Goal: Task Accomplishment & Management: Use online tool/utility

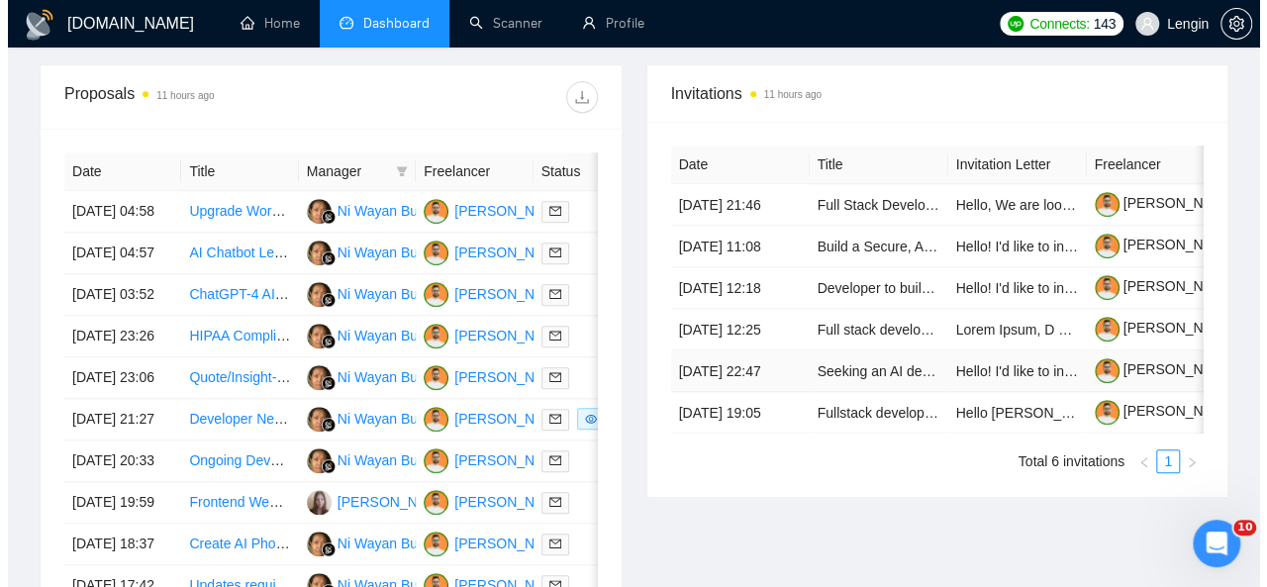
scroll to position [770, 0]
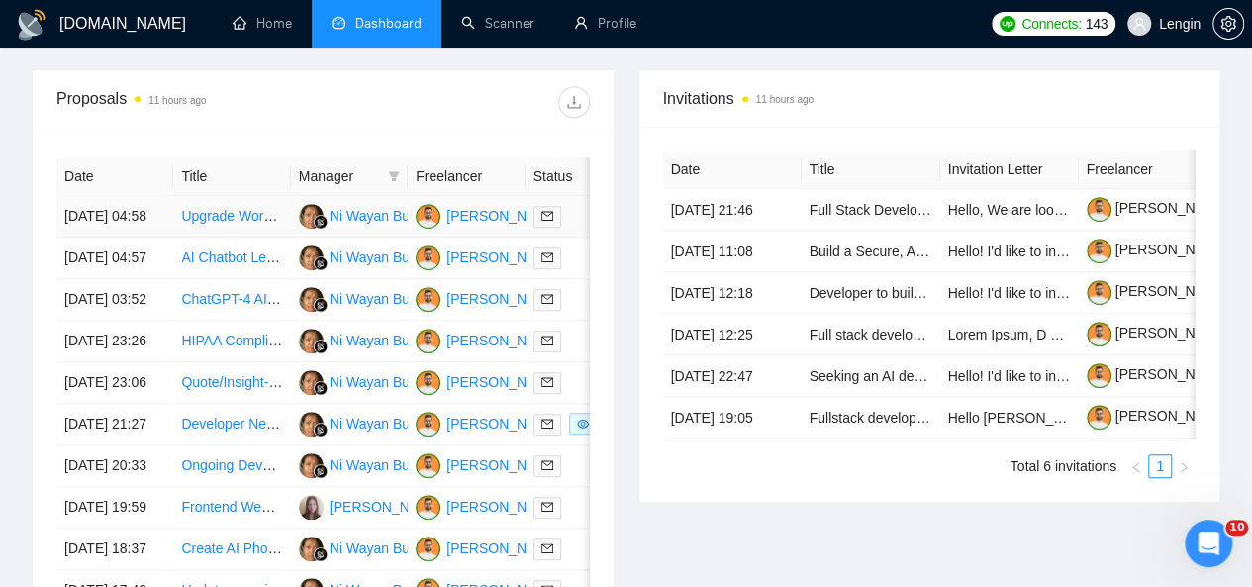
click at [263, 214] on td "Upgrade WordPress blog to full functionality" at bounding box center [231, 217] width 117 height 42
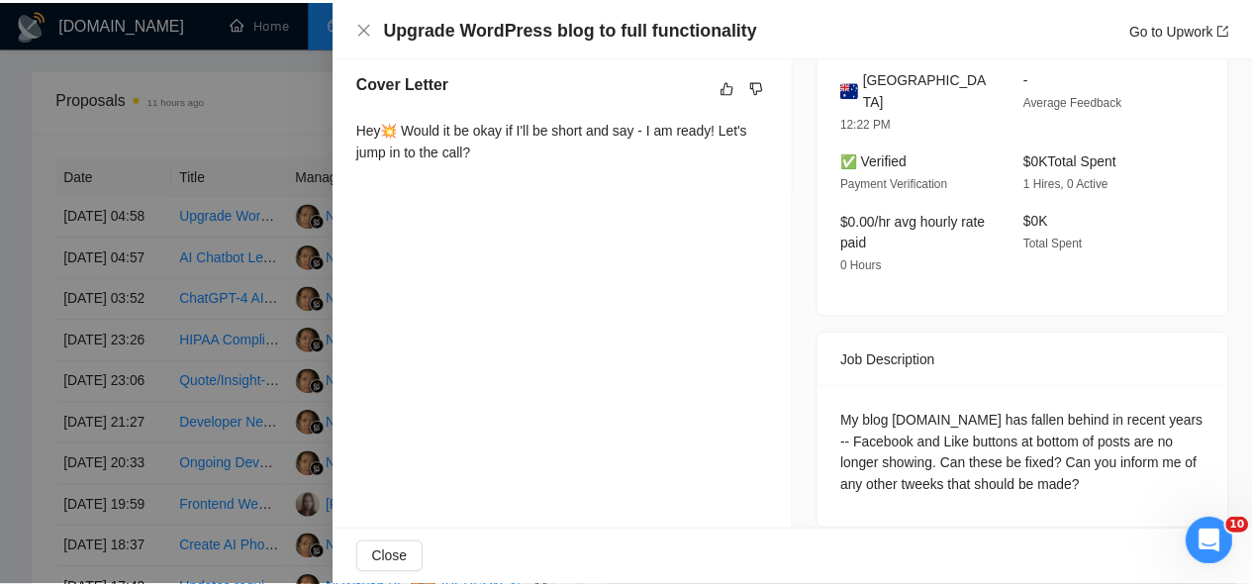
scroll to position [0, 0]
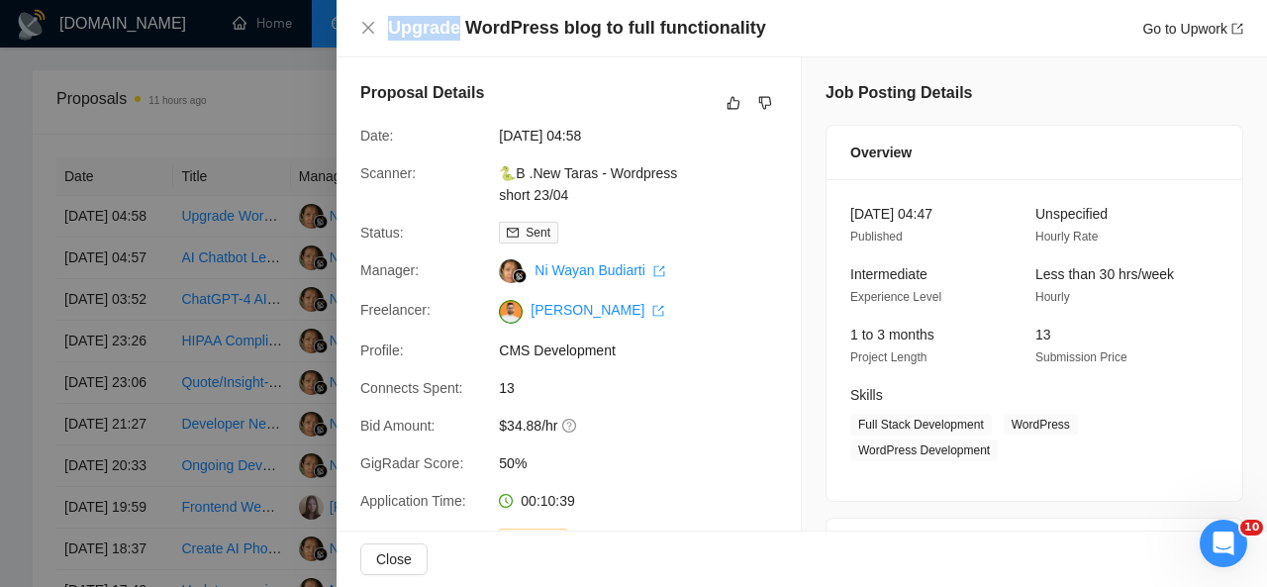
drag, startPoint x: 385, startPoint y: 30, endPoint x: 458, endPoint y: 30, distance: 73.2
click at [458, 30] on div "Upgrade WordPress blog to full functionality Go to Upwork" at bounding box center [801, 28] width 883 height 25
copy h4 "Upgrade"
click at [369, 21] on icon "close" at bounding box center [368, 28] width 16 height 16
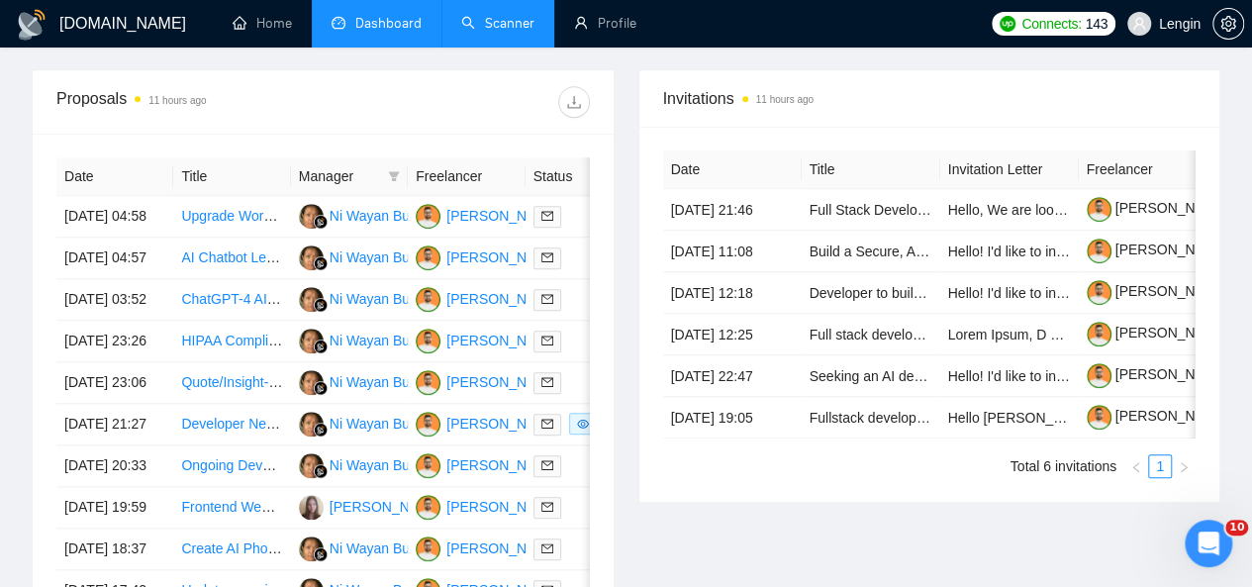
click at [493, 27] on link "Scanner" at bounding box center [497, 23] width 73 height 17
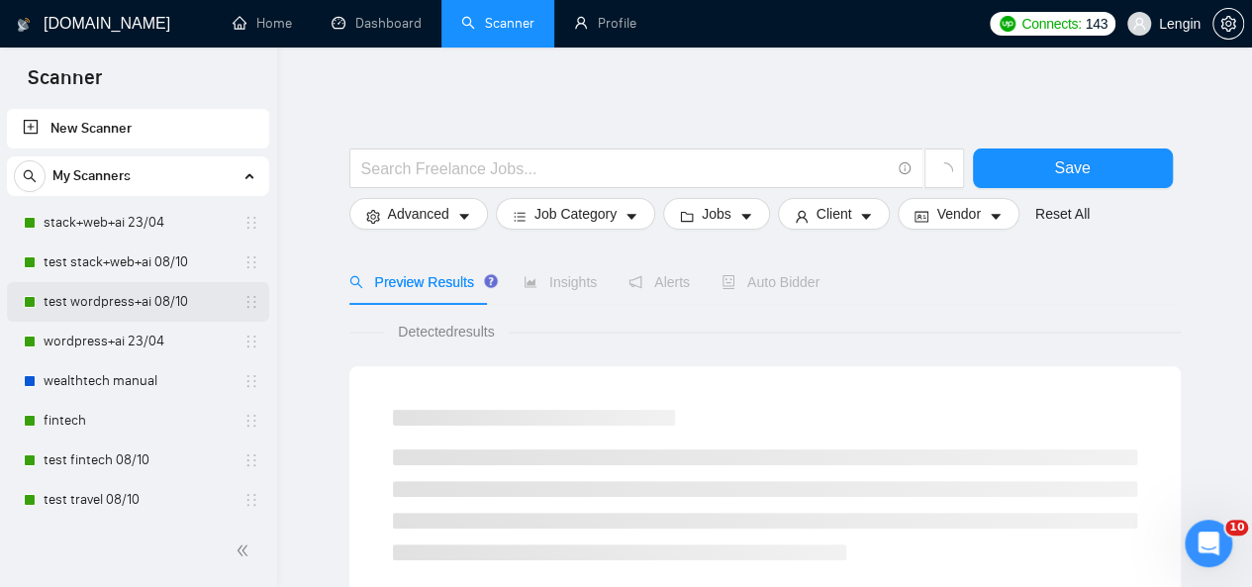
click at [85, 298] on link "test wordpress+ai 08/10" at bounding box center [138, 302] width 188 height 40
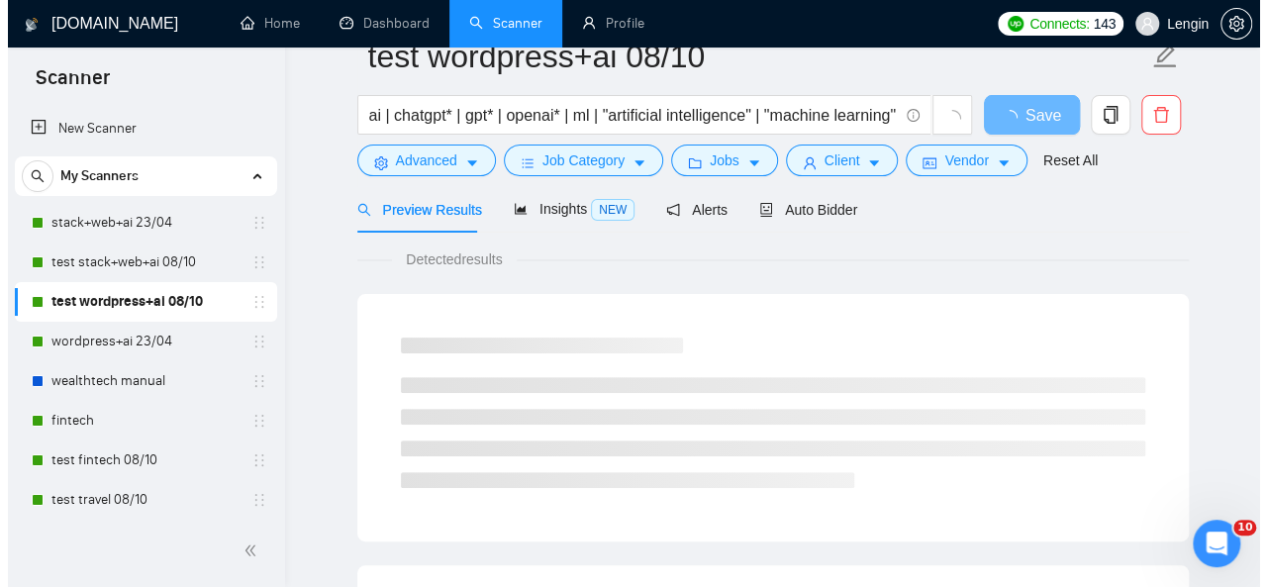
scroll to position [49, 0]
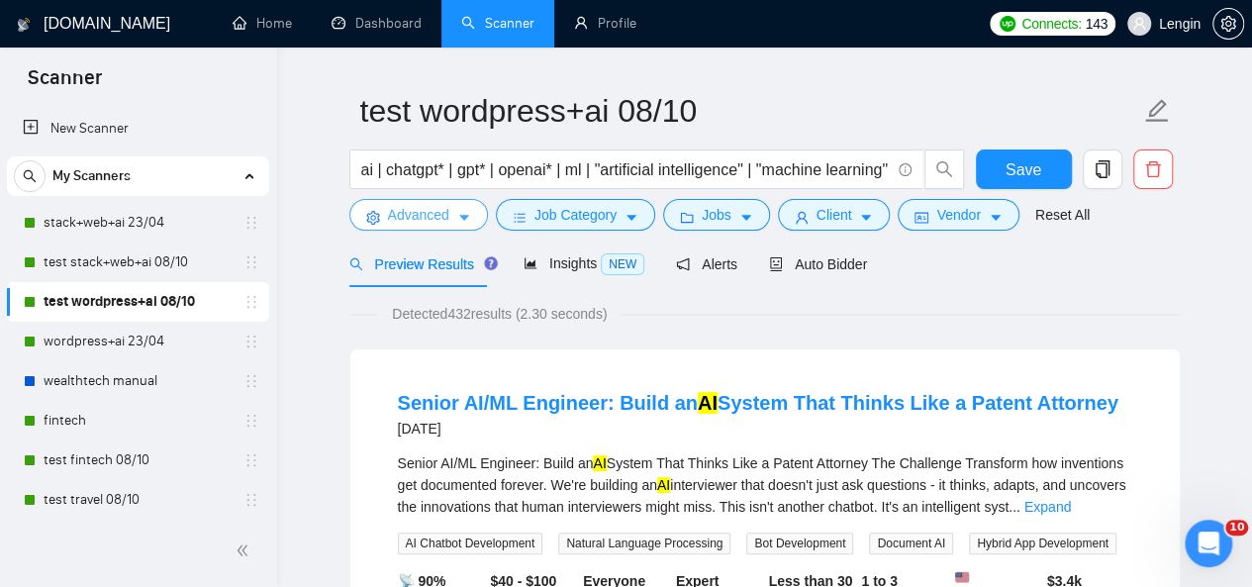
click at [410, 215] on span "Advanced" at bounding box center [418, 215] width 61 height 22
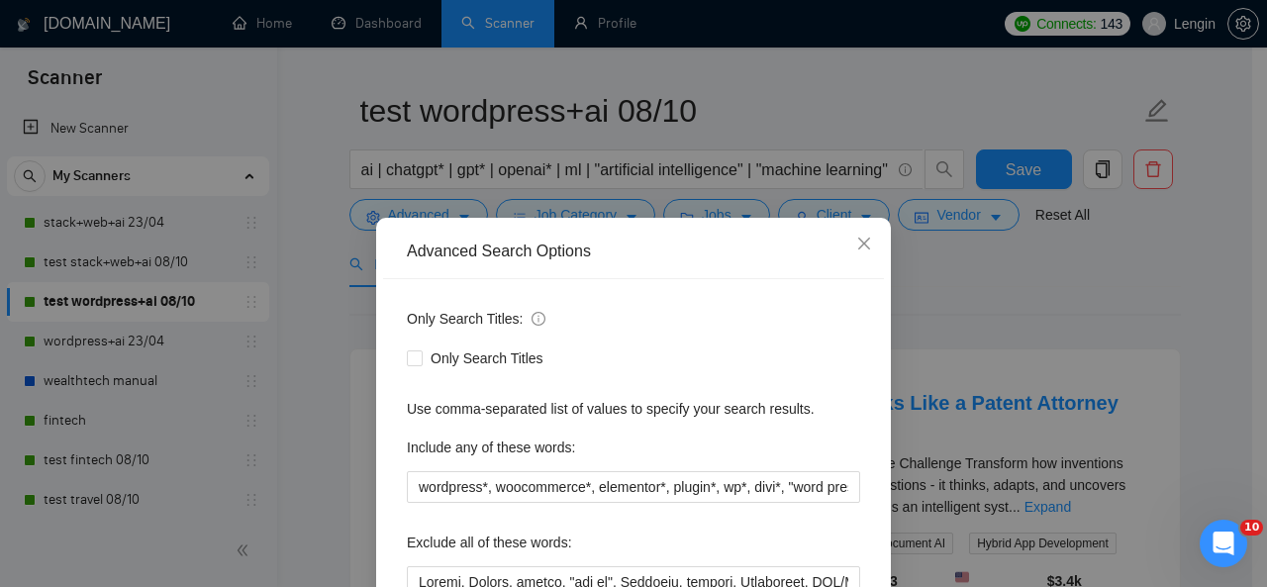
scroll to position [133, 0]
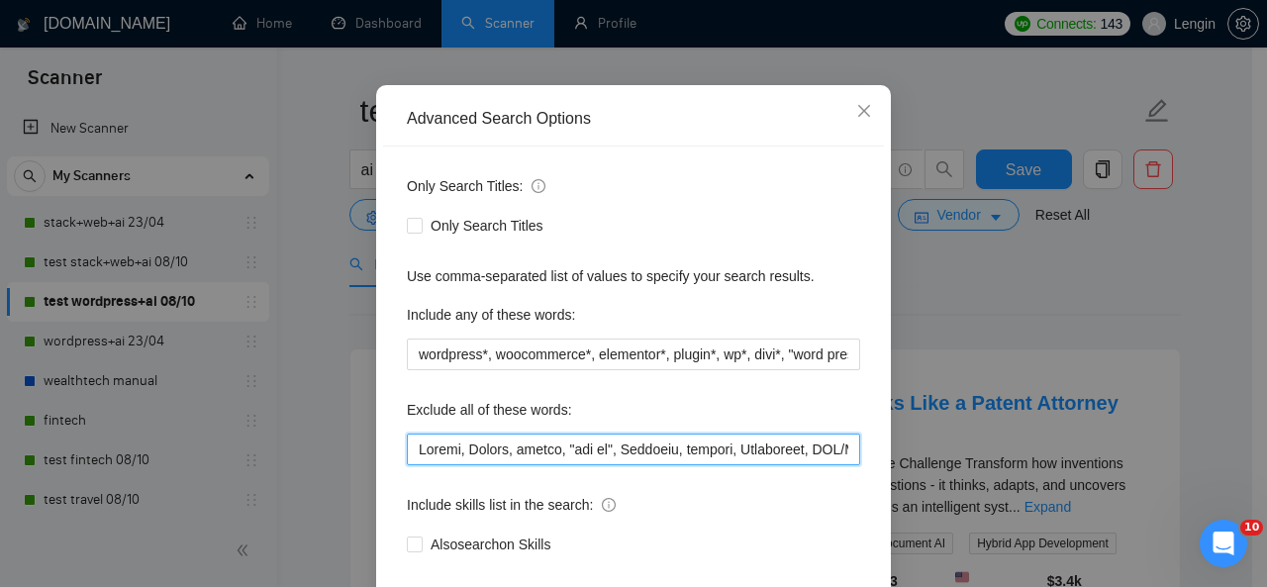
click at [408, 445] on input "text" at bounding box center [633, 450] width 453 height 32
paste input "Upgrade"
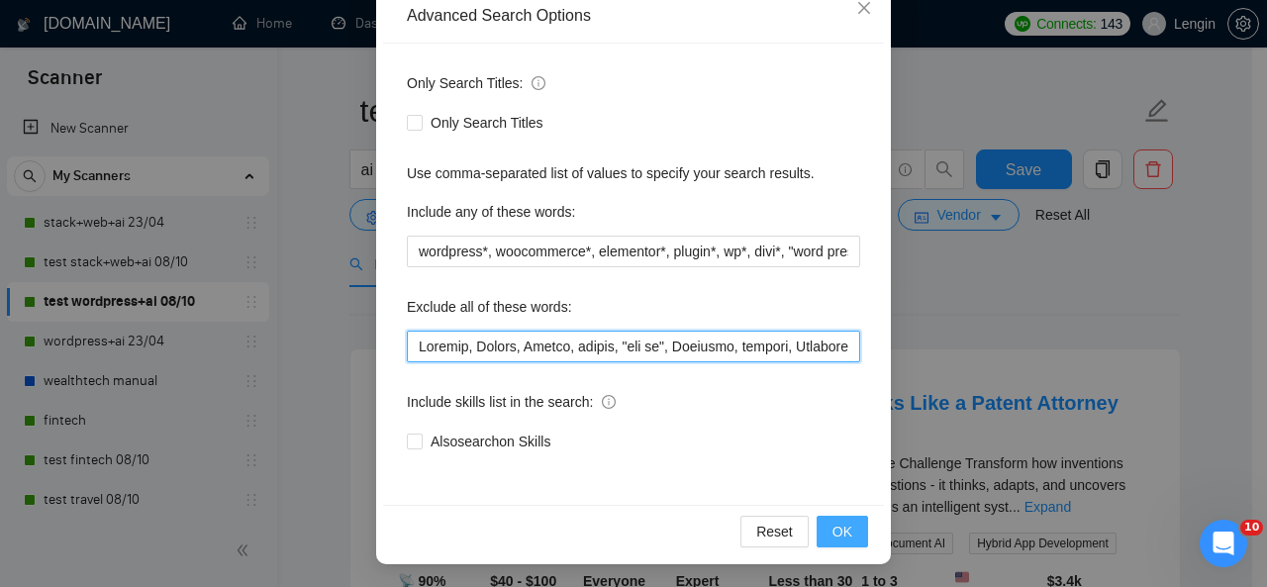
type input "Loremip, Dolors, Ametco, adipis, "eli se", Doeiusmo, tempori, Utlaboreet, DOL/M…"
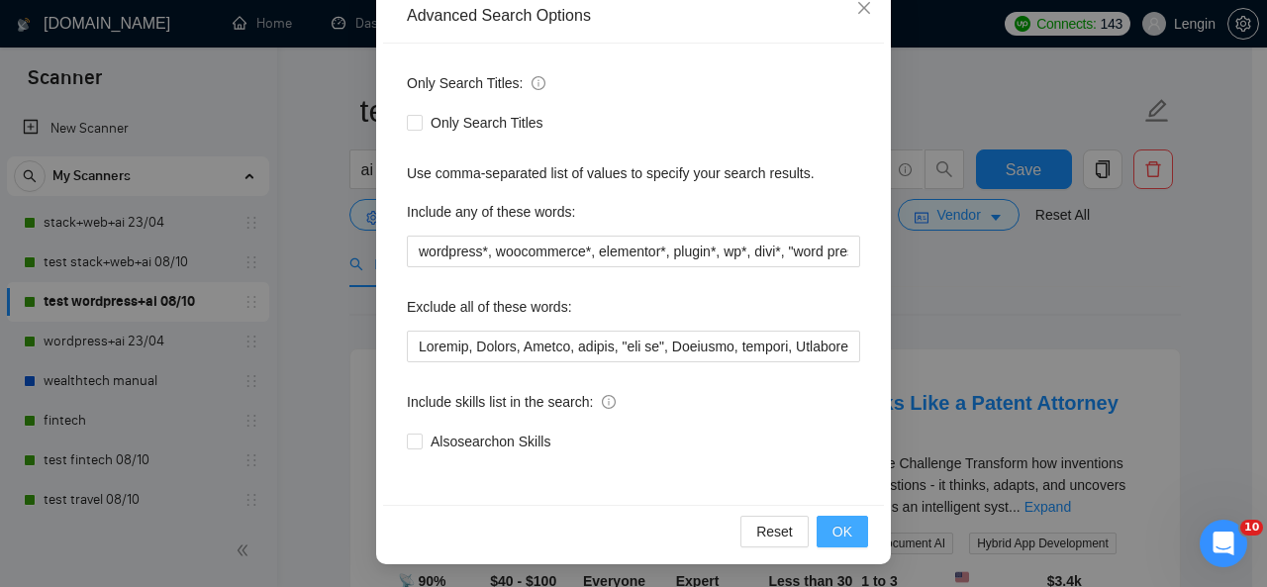
click at [835, 519] on button "OK" at bounding box center [842, 532] width 51 height 32
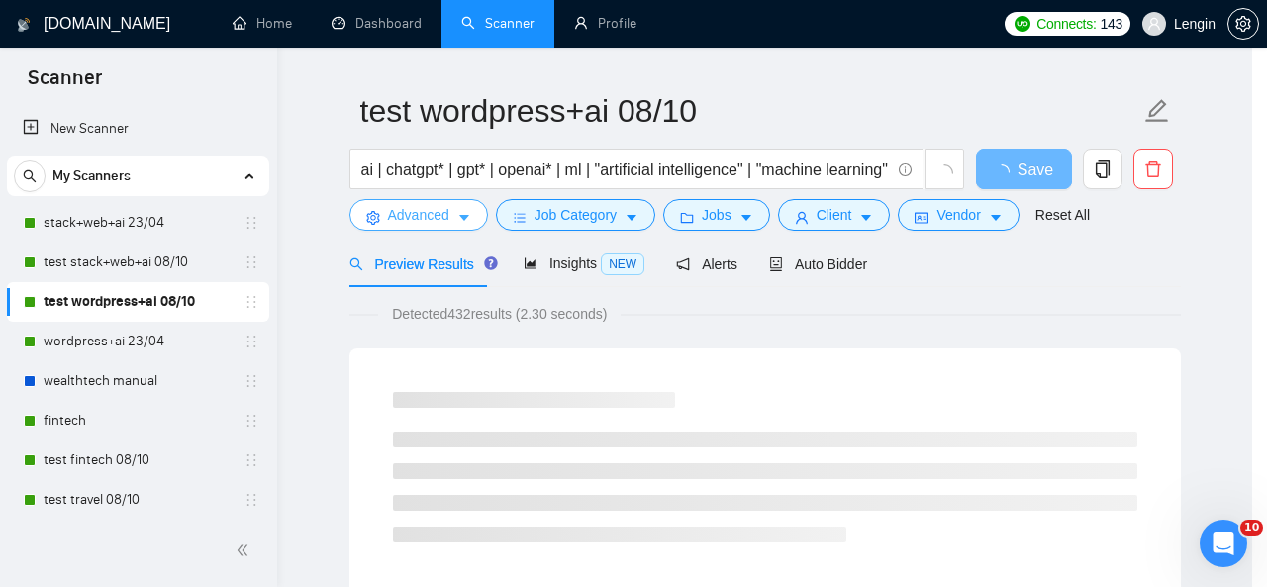
scroll to position [0, 0]
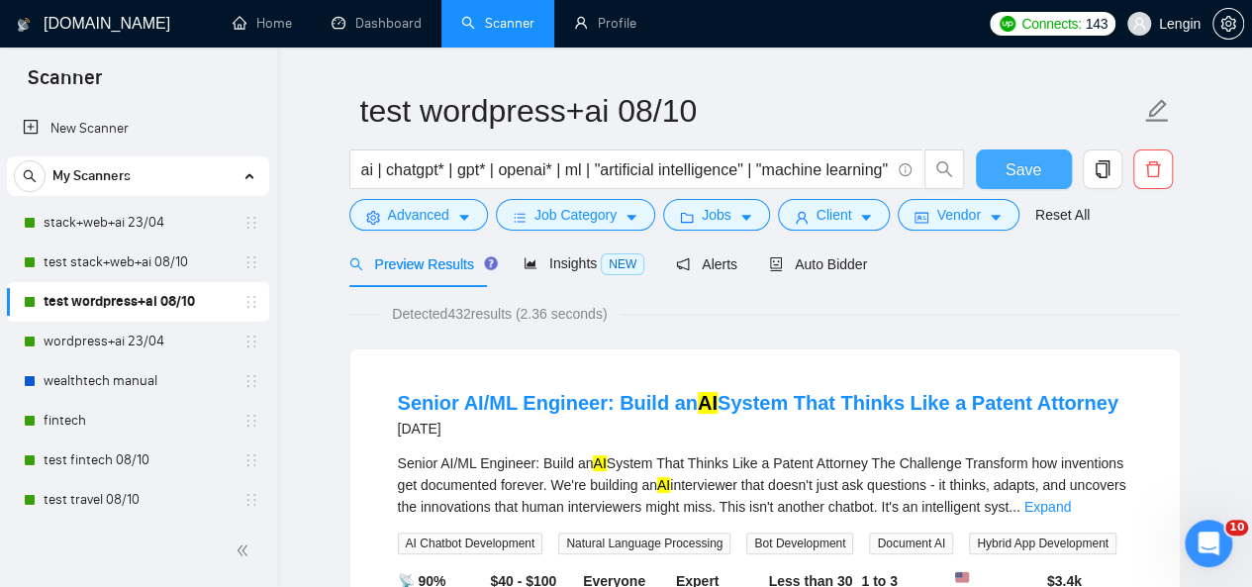
click at [1036, 164] on span "Save" at bounding box center [1024, 169] width 36 height 25
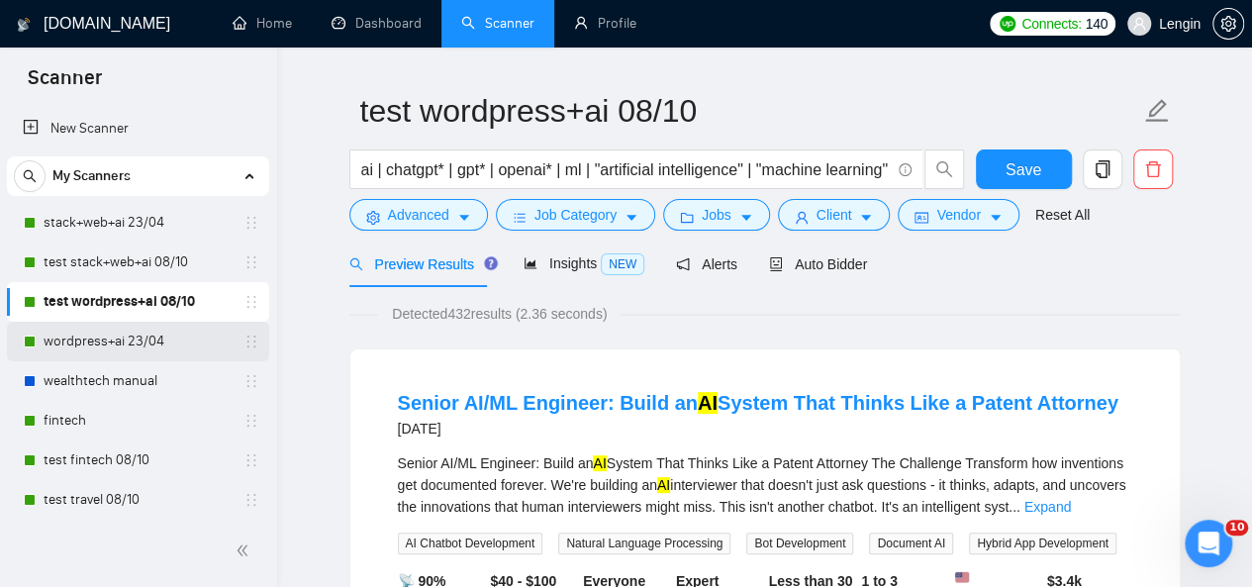
click at [153, 328] on link "wordpress+ai 23/04" at bounding box center [138, 342] width 188 height 40
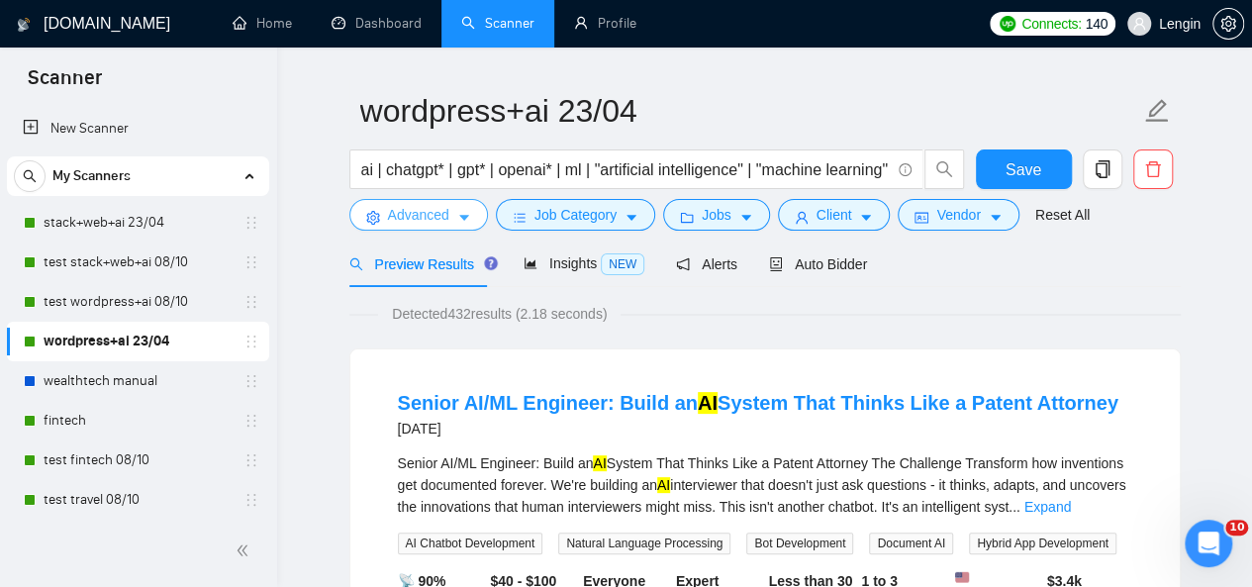
click at [409, 209] on span "Advanced" at bounding box center [418, 215] width 61 height 22
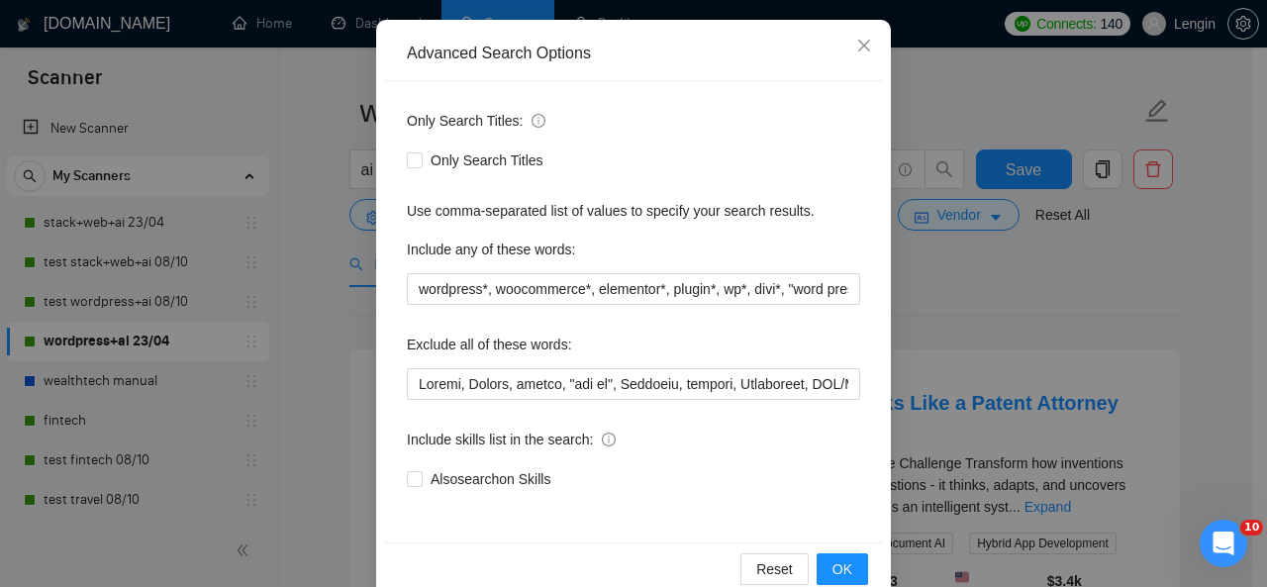
scroll to position [202, 0]
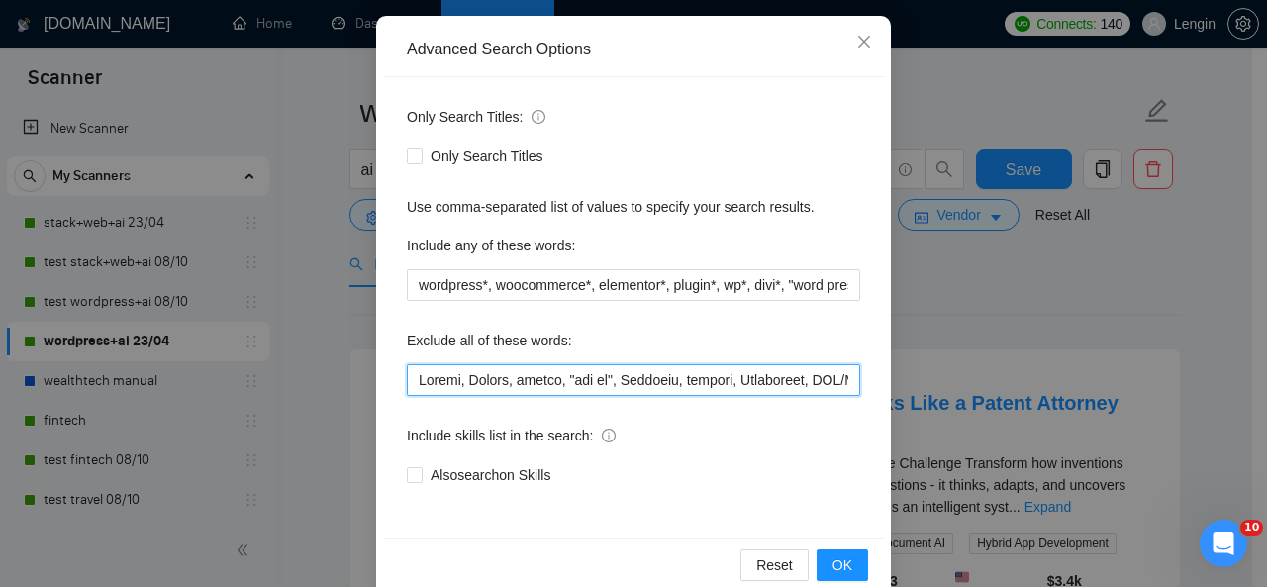
click at [407, 385] on input "text" at bounding box center [633, 380] width 453 height 32
paste input "Upgrade"
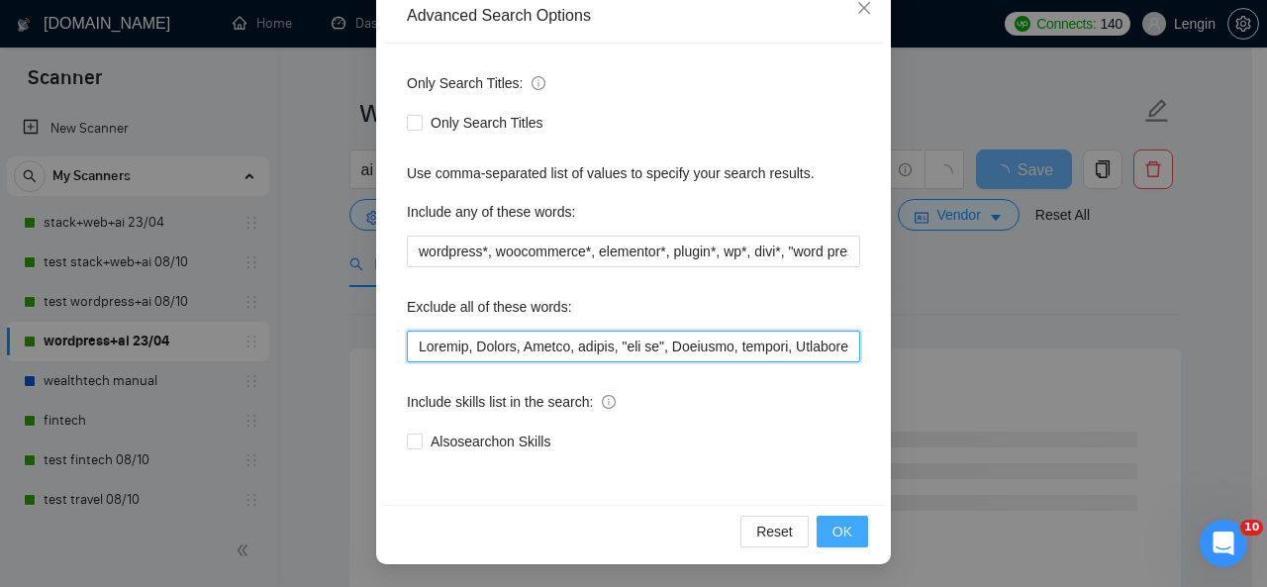
type input "Loremip, Dolors, Ametco, adipis, "eli se", Doeiusmo, tempori, Utlaboreet, DOL/M…"
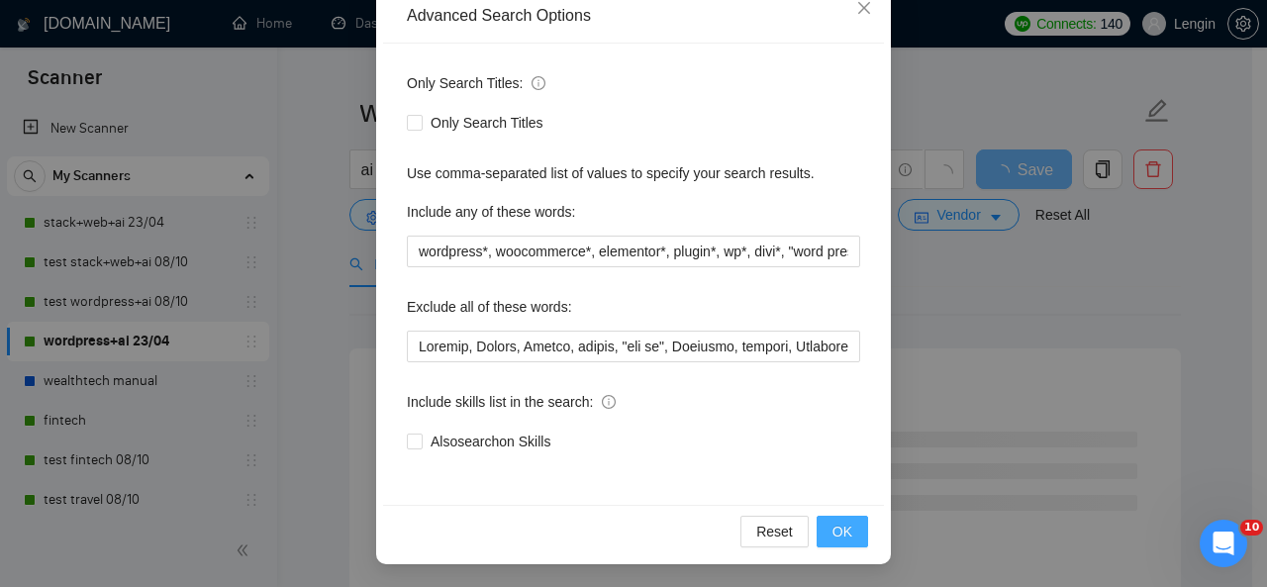
click at [832, 527] on span "OK" at bounding box center [842, 532] width 20 height 22
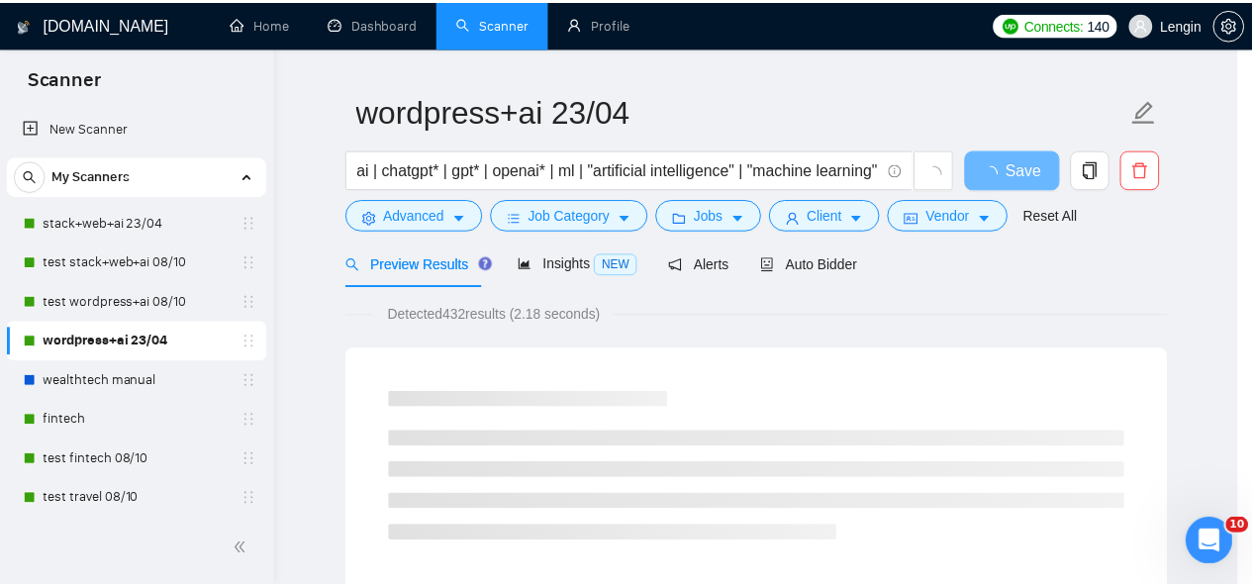
scroll to position [137, 0]
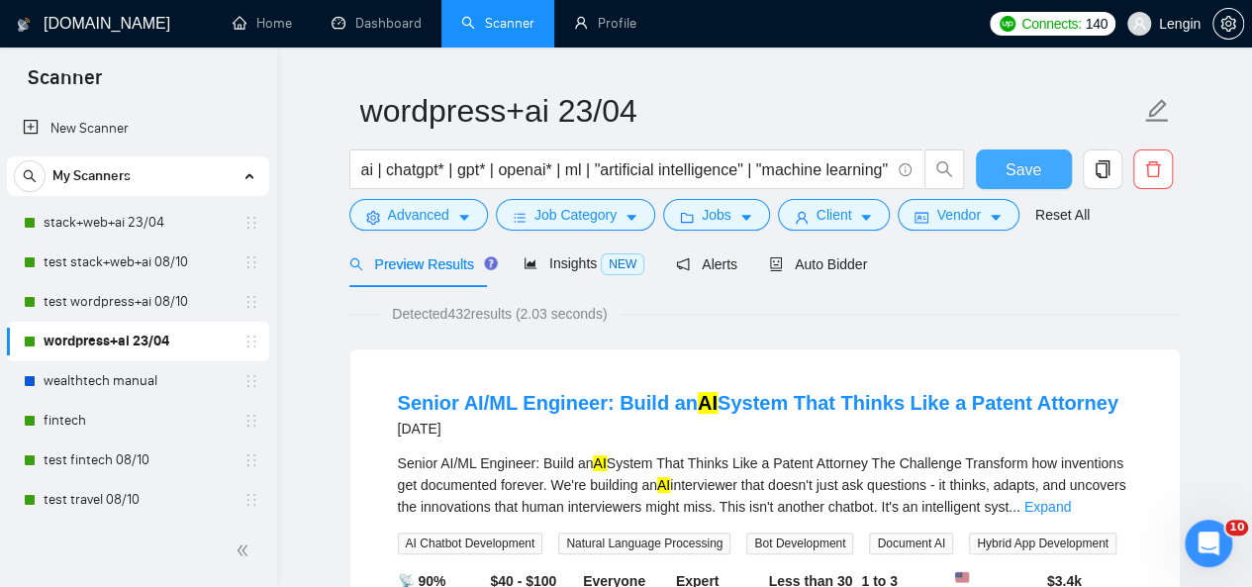
click at [1020, 160] on span "Save" at bounding box center [1024, 169] width 36 height 25
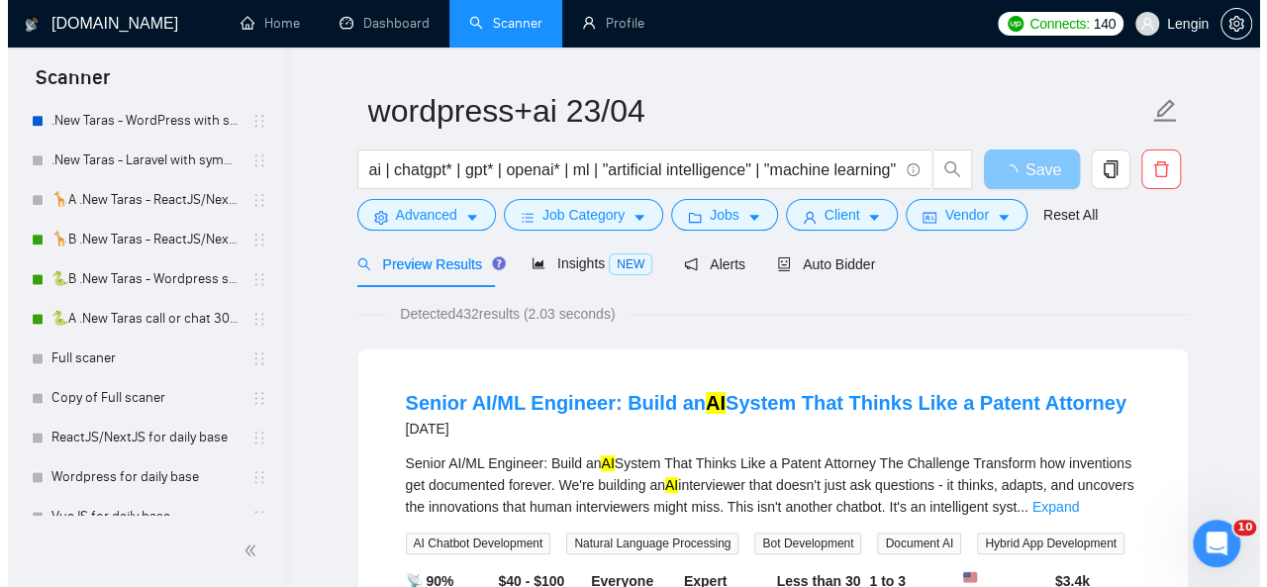
scroll to position [1251, 0]
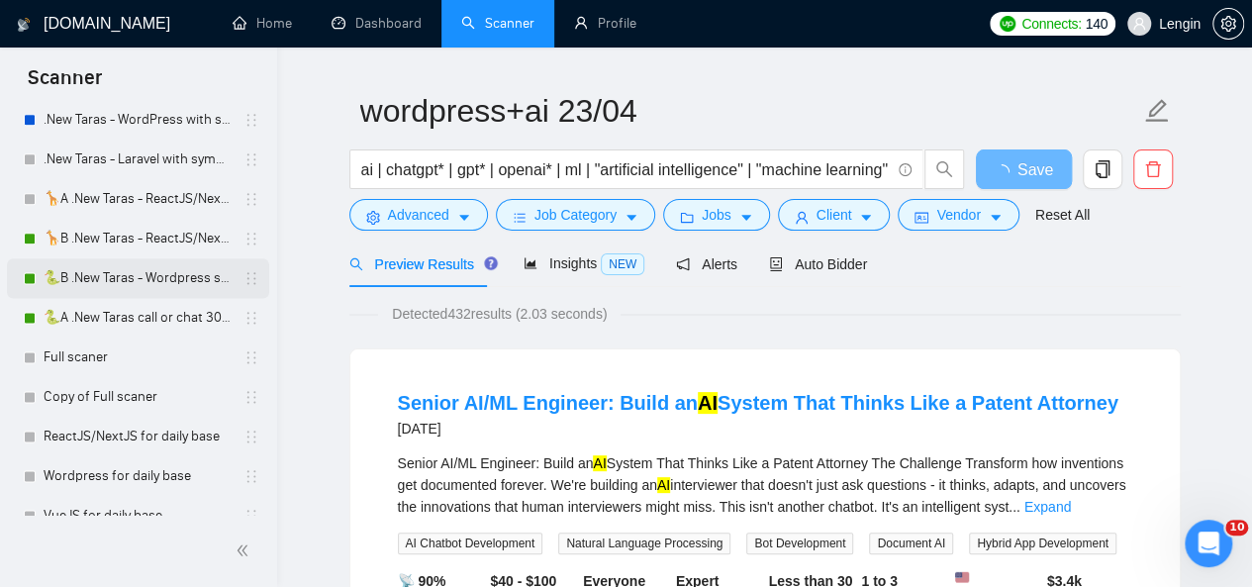
click at [136, 268] on link "🐍B .New Taras - Wordpress short 23/04" at bounding box center [138, 278] width 188 height 40
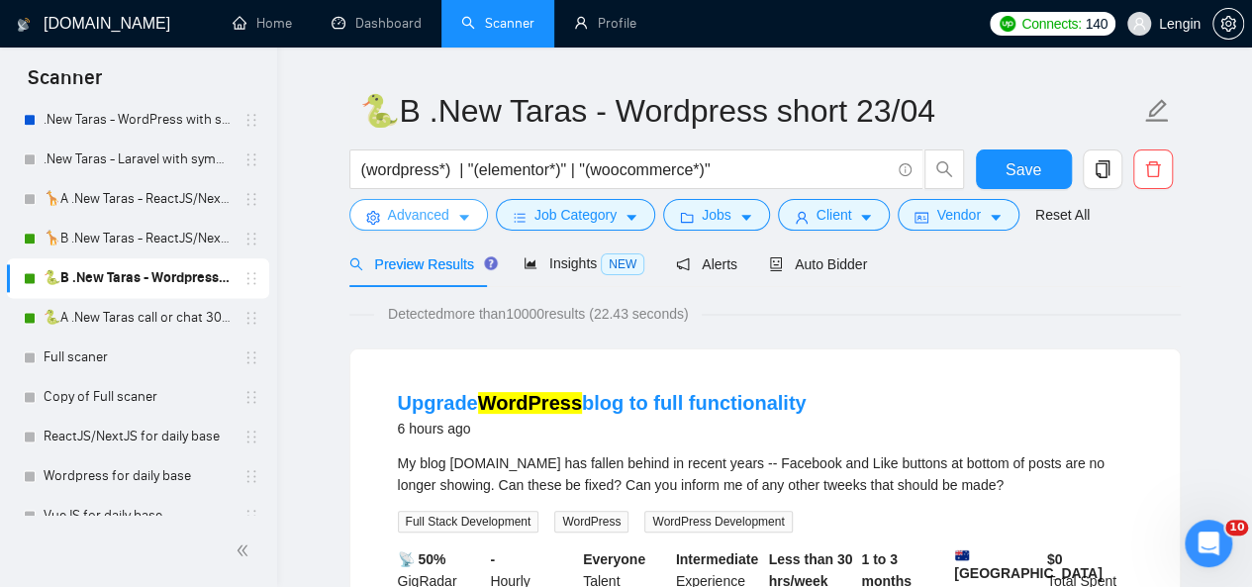
click at [432, 226] on button "Advanced" at bounding box center [418, 215] width 139 height 32
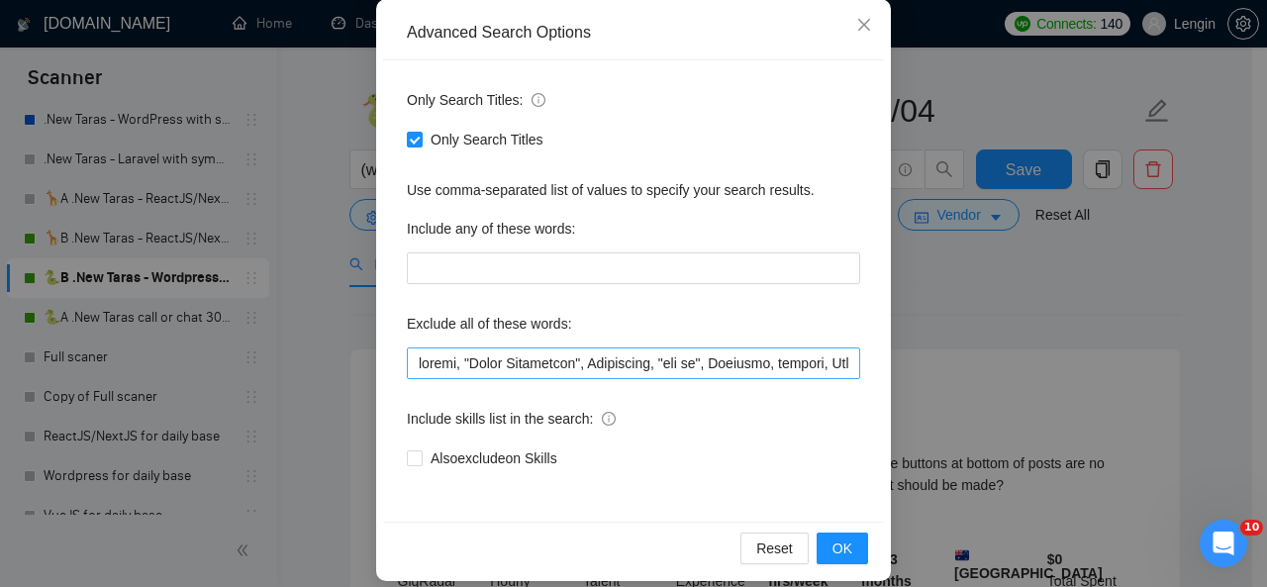
scroll to position [221, 0]
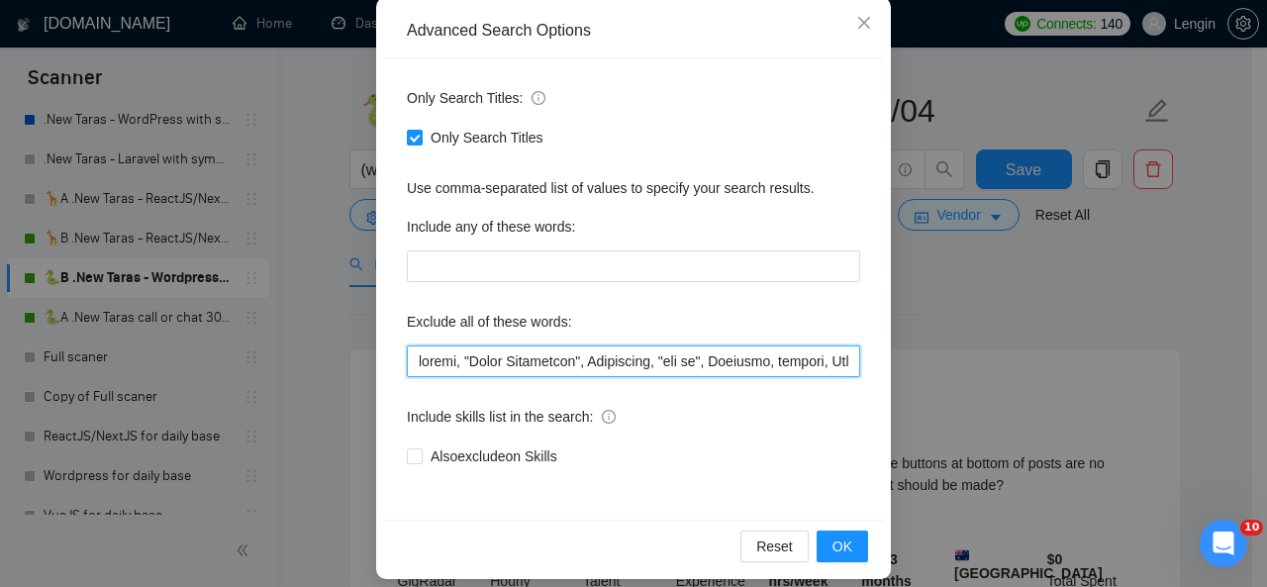
click at [408, 363] on input "text" at bounding box center [633, 361] width 453 height 32
paste input "Upgrade"
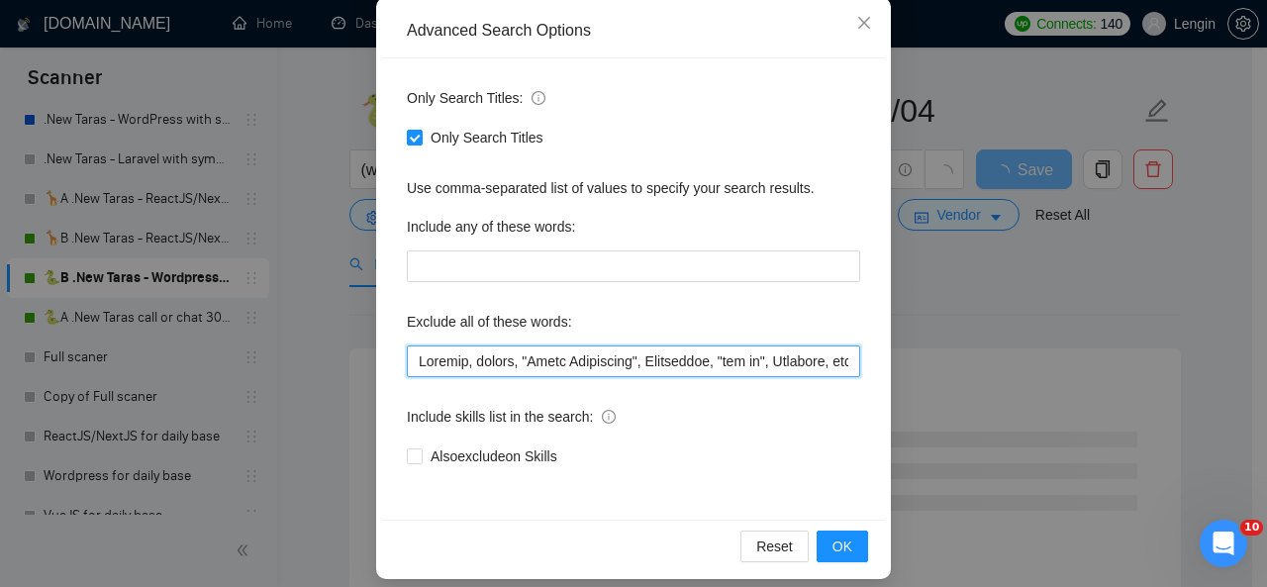
scroll to position [236, 0]
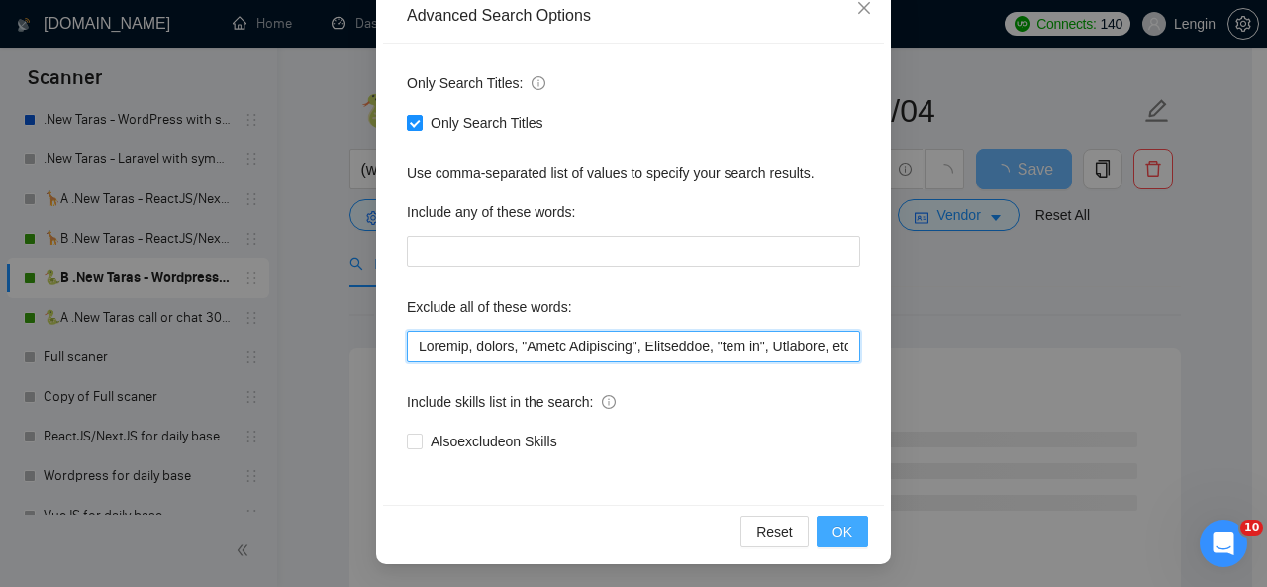
type input "Loremip, dolors, "Ametc Adipiscing", Elitseddoe, "tem in", Utlabore, etdolor, M…"
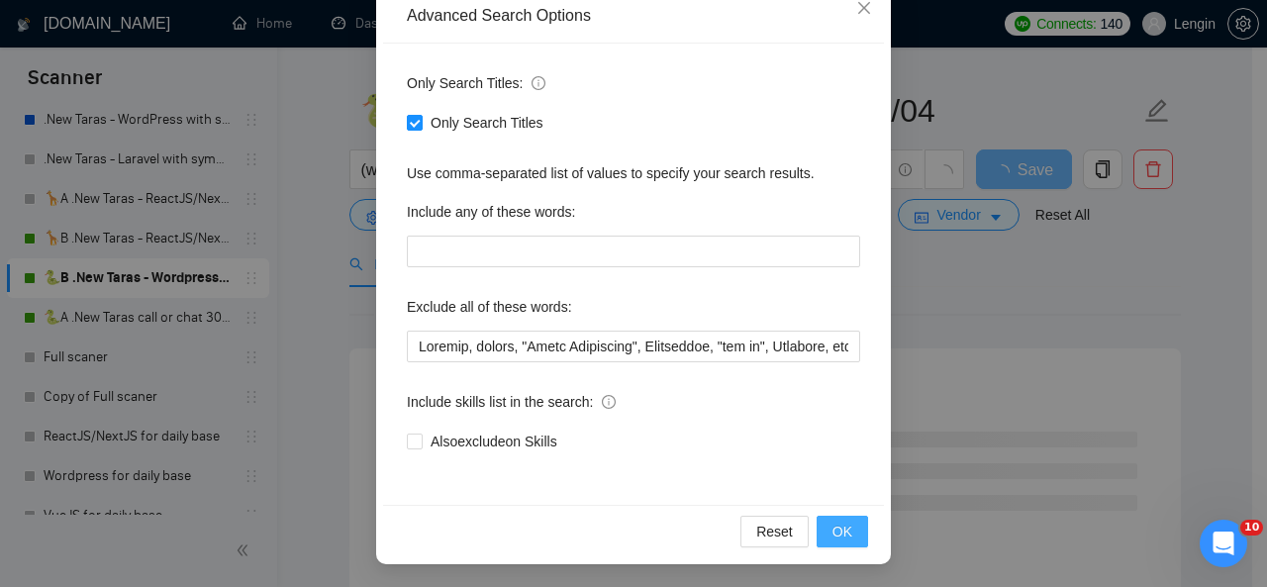
click at [832, 527] on span "OK" at bounding box center [842, 532] width 20 height 22
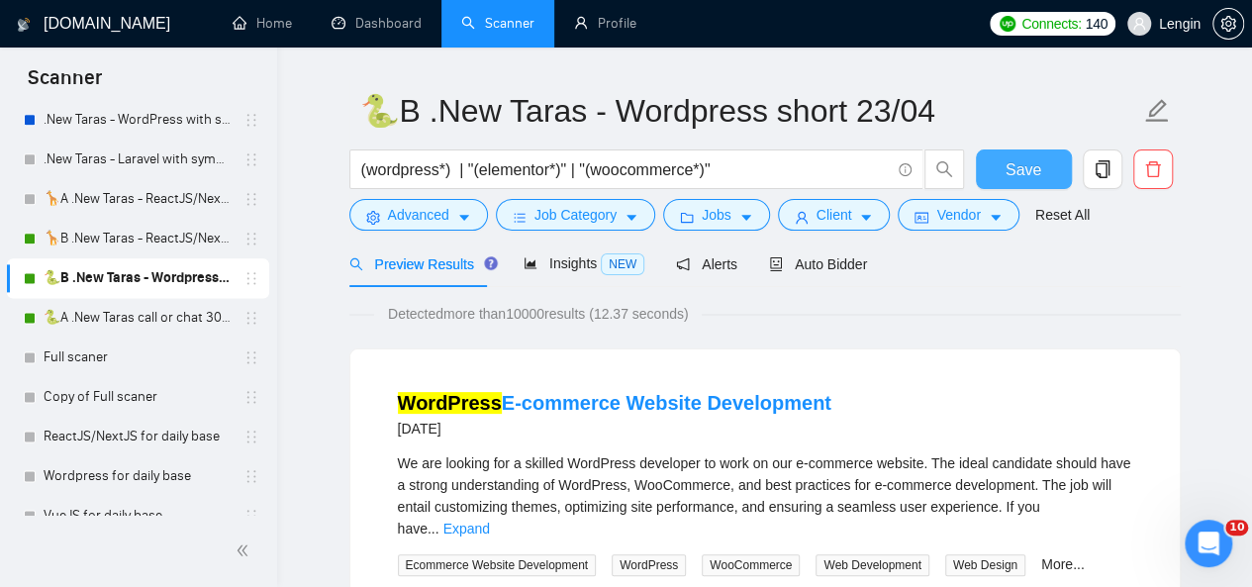
click at [1020, 184] on button "Save" at bounding box center [1024, 169] width 96 height 40
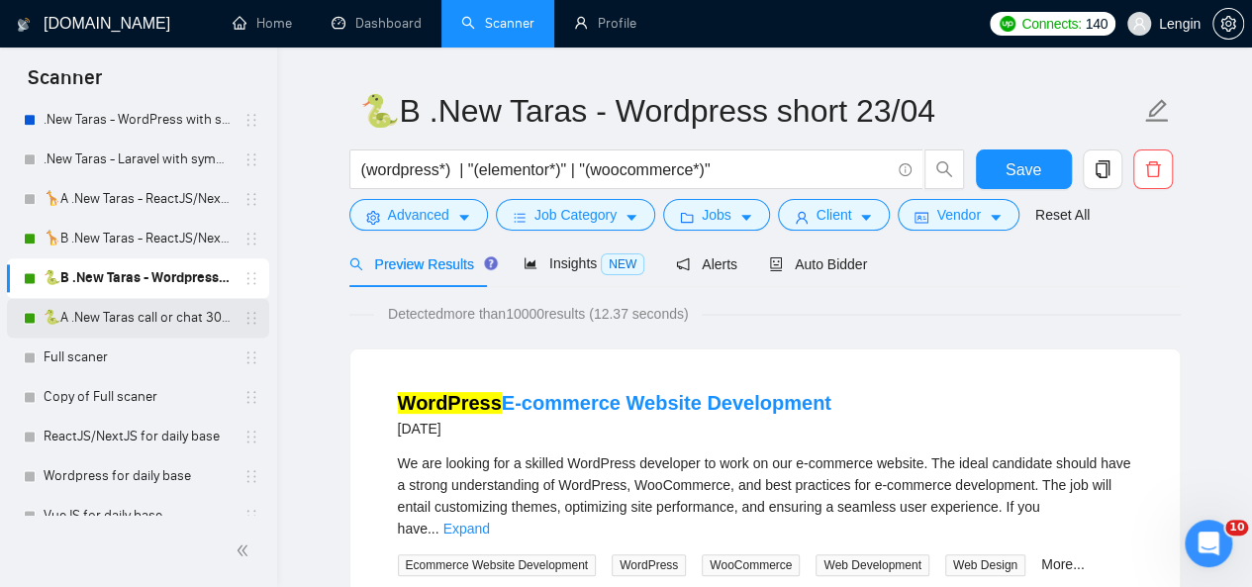
click at [152, 332] on link "🐍A .New Taras call or chat 30%view 0 reply 23/04" at bounding box center [138, 318] width 188 height 40
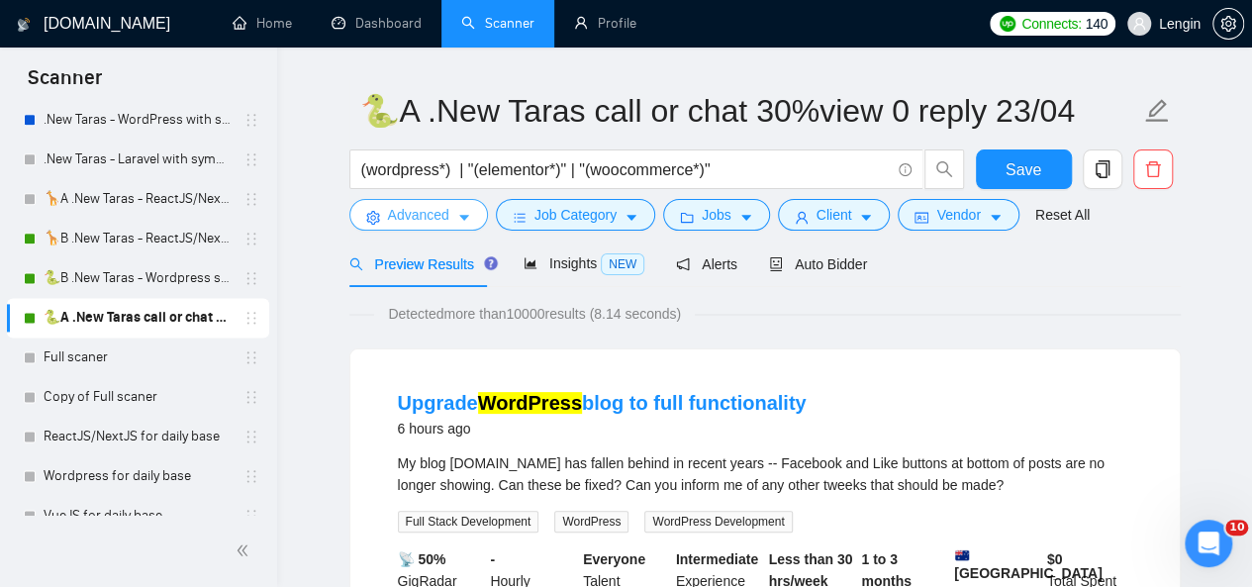
click at [457, 221] on icon "caret-down" at bounding box center [464, 218] width 14 height 14
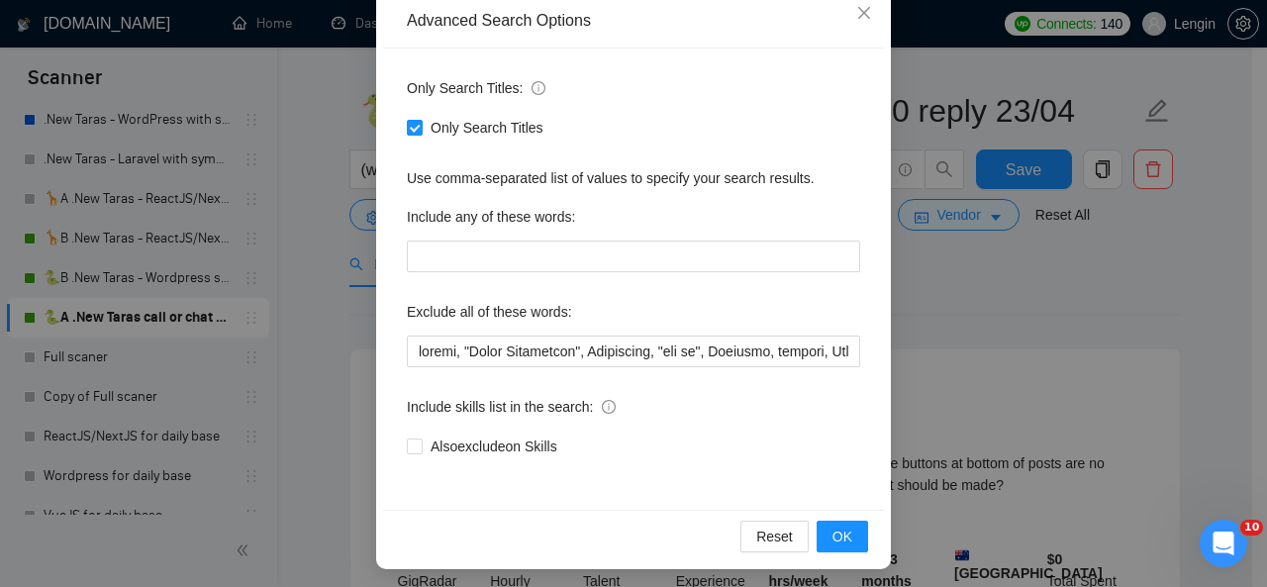
scroll to position [236, 0]
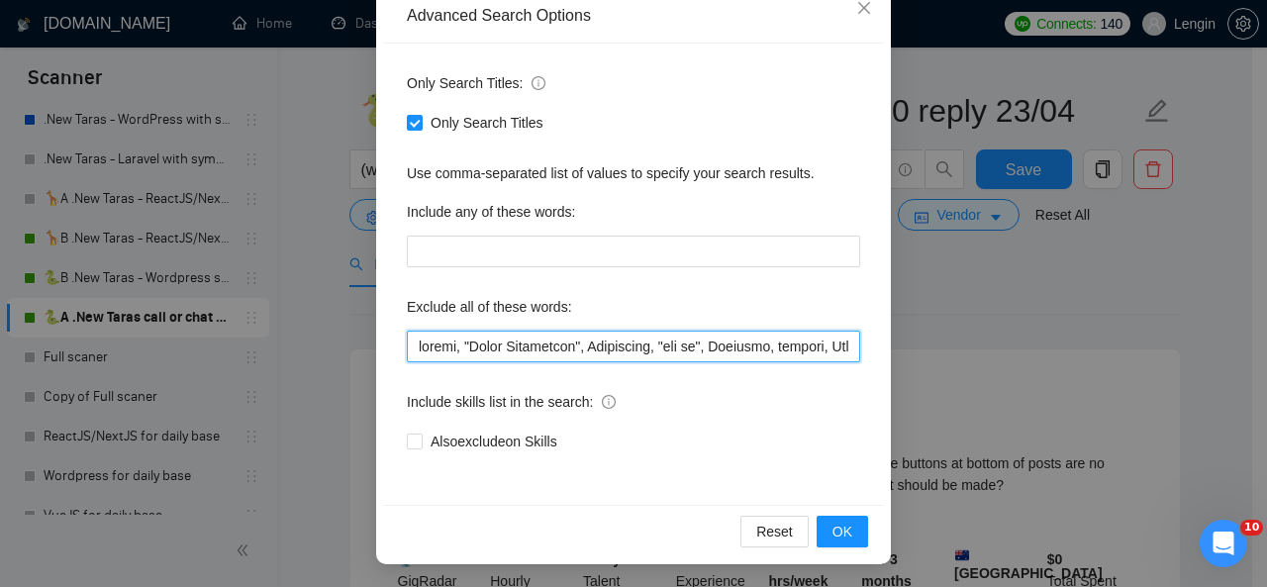
click at [408, 347] on input "text" at bounding box center [633, 347] width 453 height 32
paste input "Upgrade"
type input "Loremip, dolors, "Ametc Adipiscing", Elitseddoe, "tem in", Utlabore, etdolor, M…"
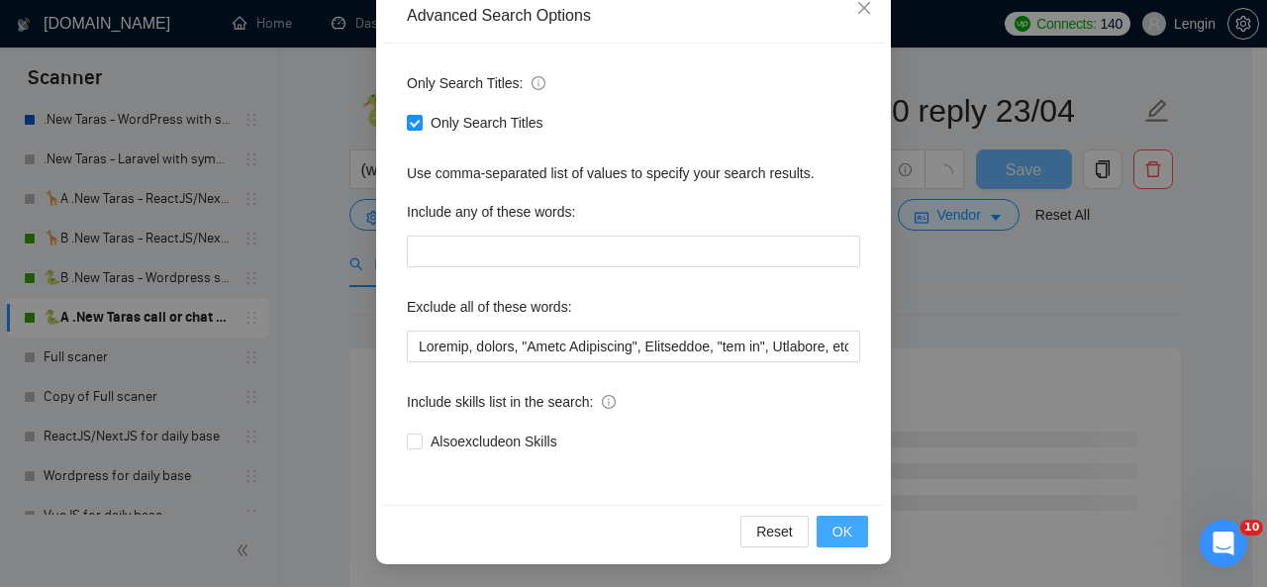
click at [855, 532] on button "OK" at bounding box center [842, 532] width 51 height 32
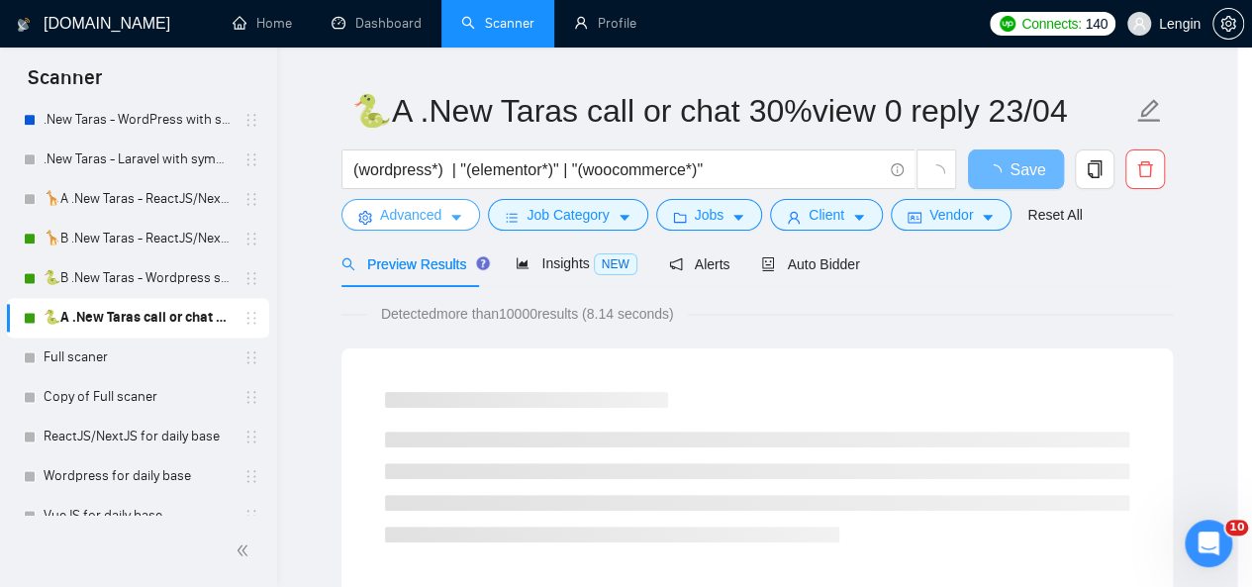
scroll to position [0, 0]
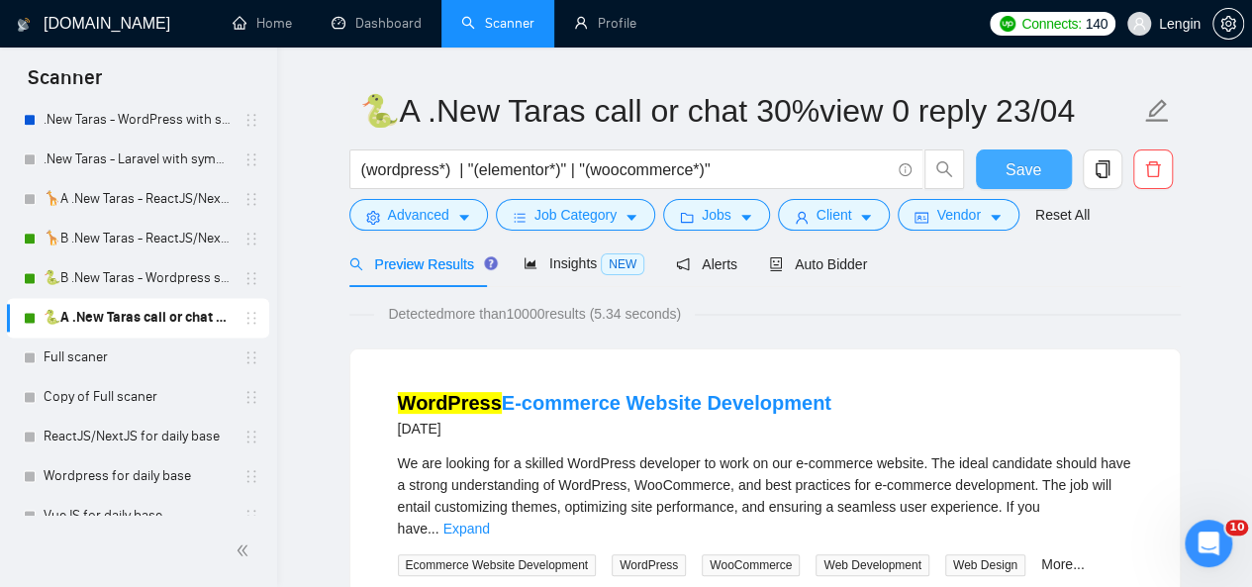
click at [1031, 175] on span "Save" at bounding box center [1024, 169] width 36 height 25
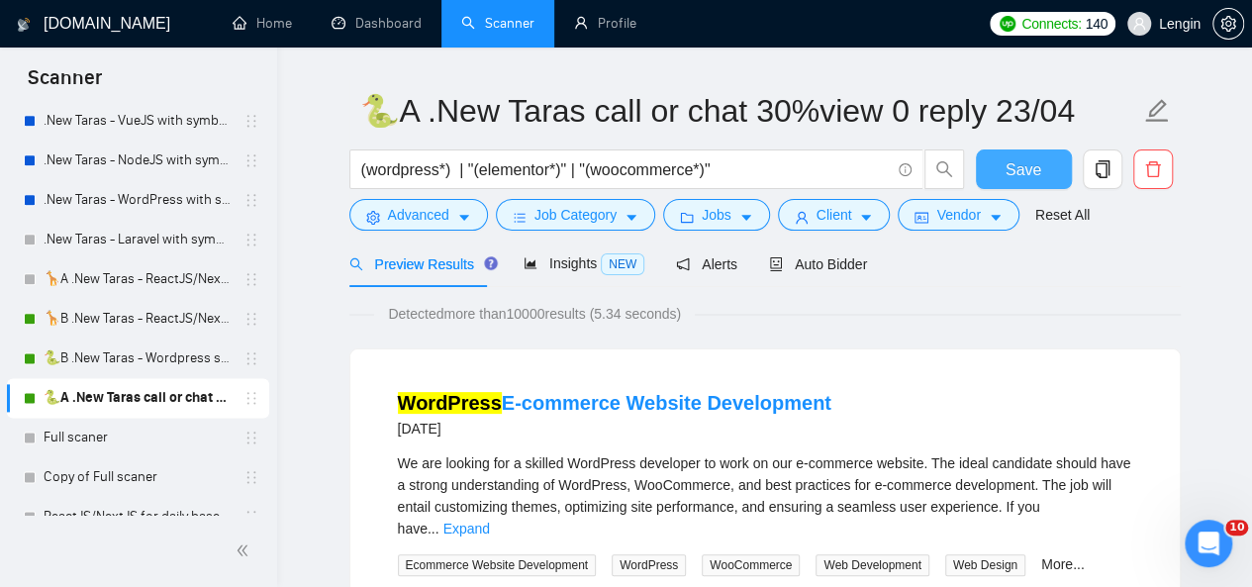
scroll to position [1170, 0]
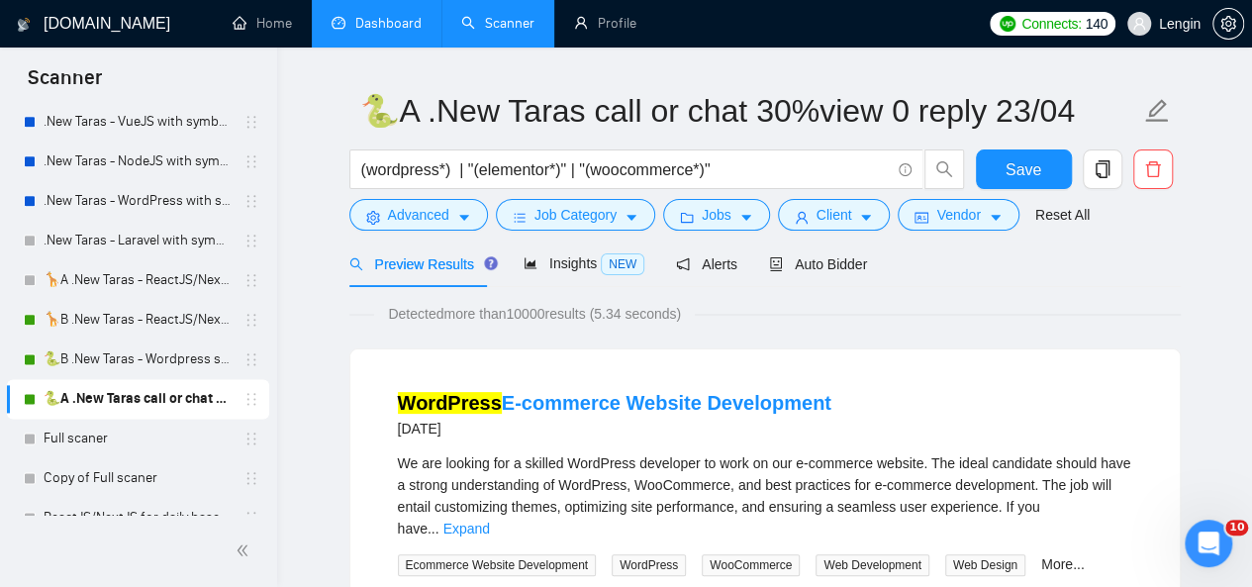
click at [366, 32] on link "Dashboard" at bounding box center [377, 23] width 90 height 17
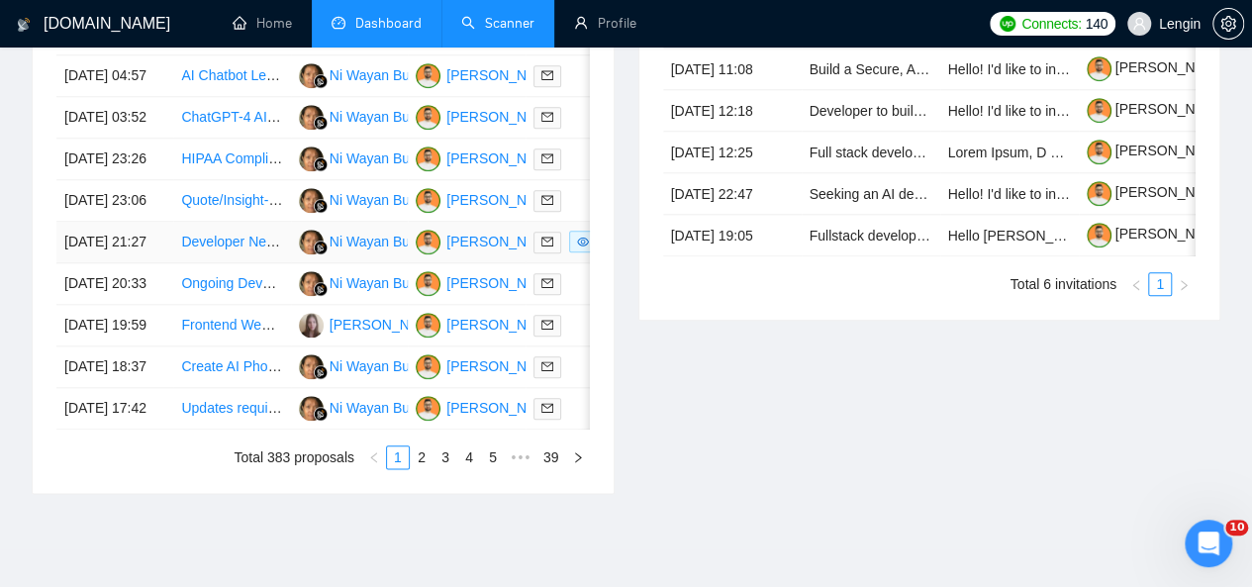
scroll to position [1070, 0]
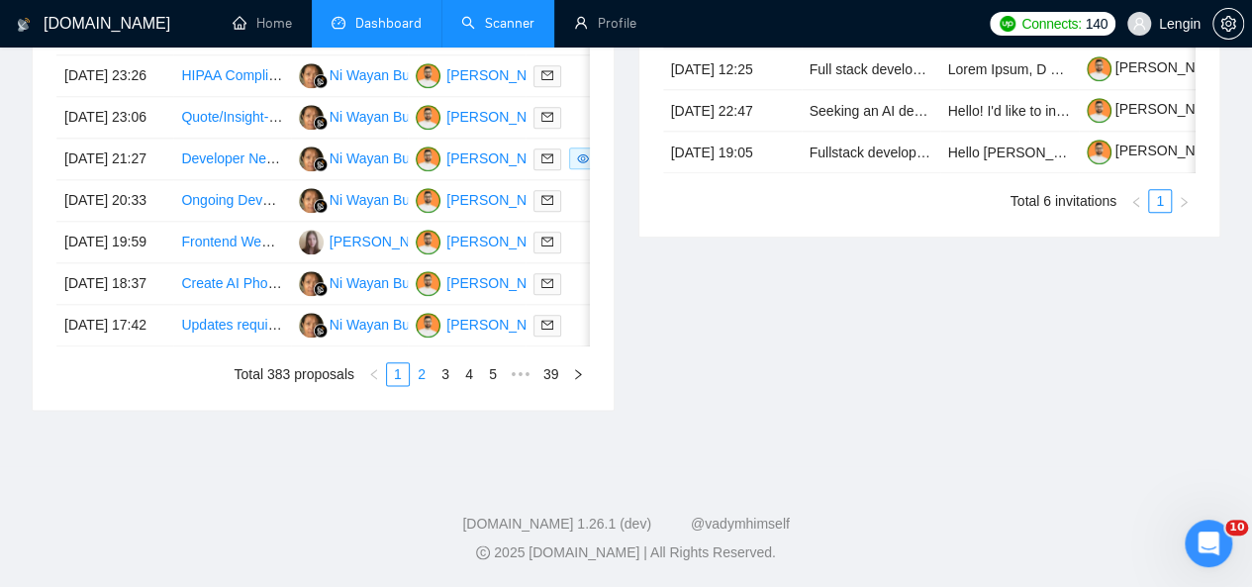
click at [423, 385] on link "2" at bounding box center [422, 374] width 22 height 22
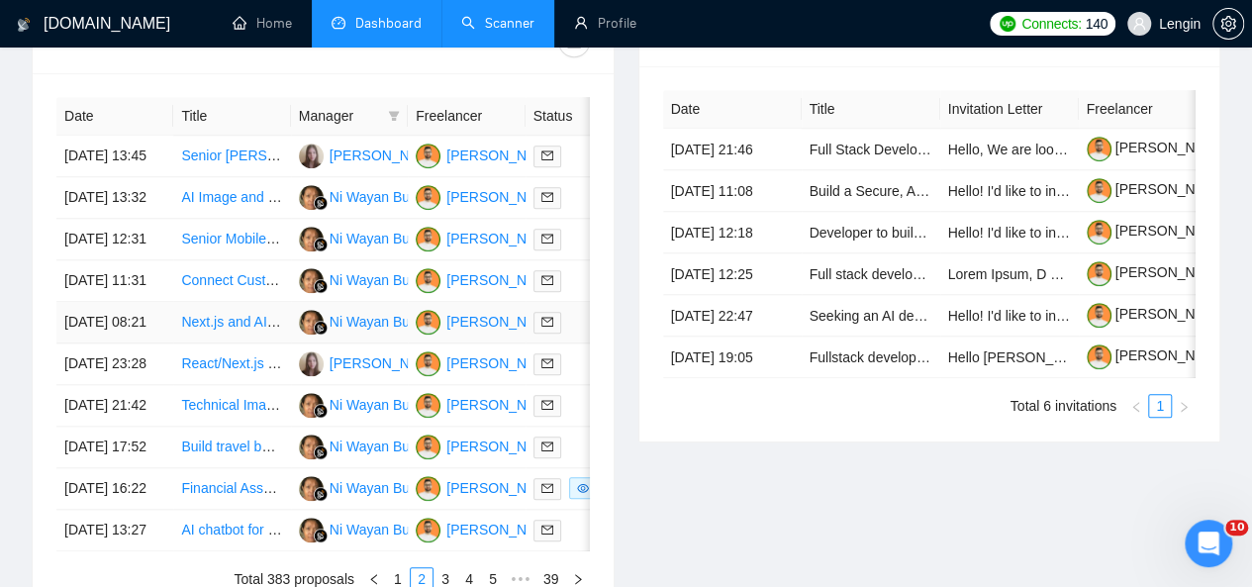
scroll to position [832, 0]
